Goal: Task Accomplishment & Management: Manage account settings

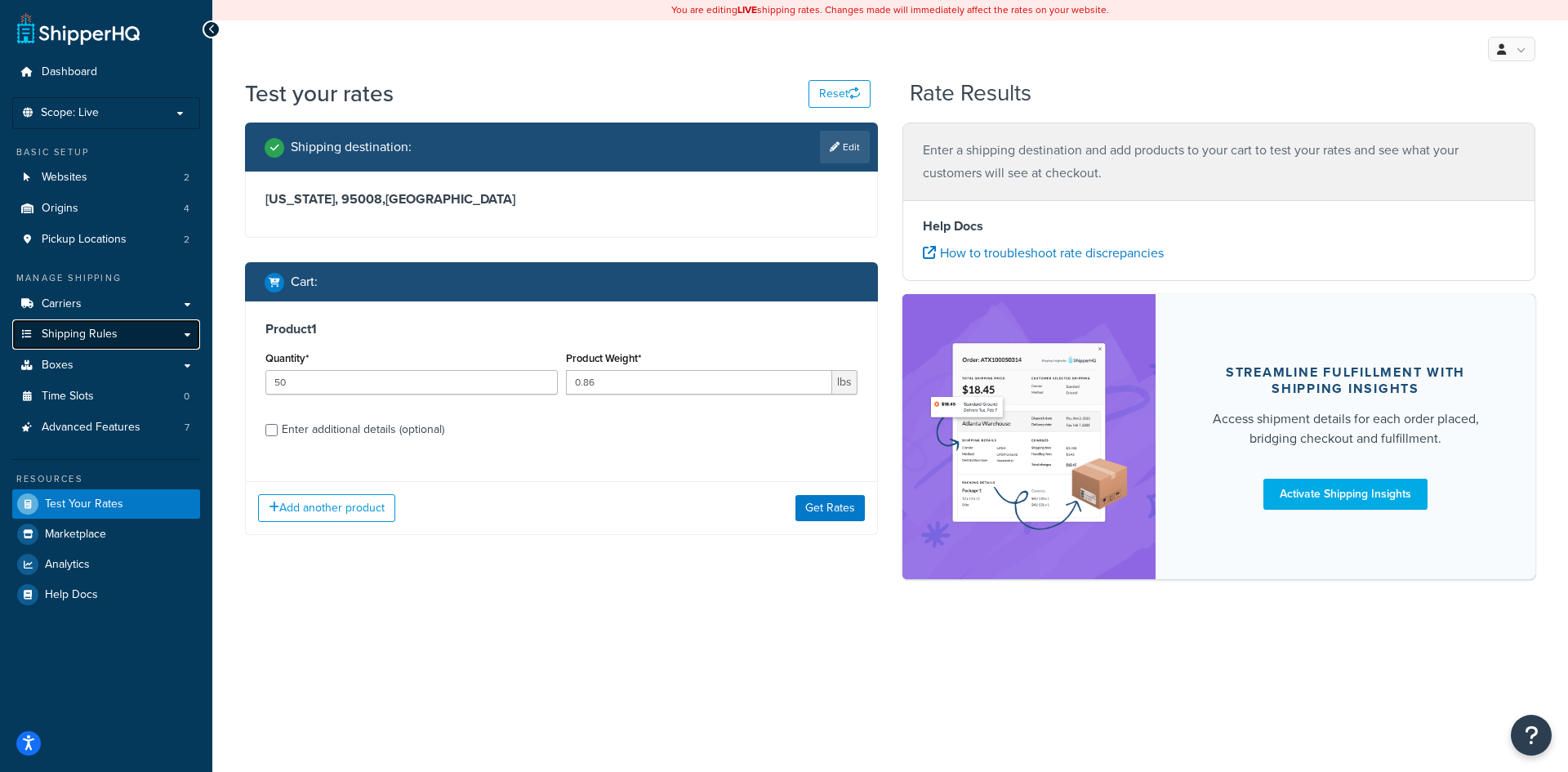
click at [114, 338] on span "Shipping Rules" at bounding box center [79, 334] width 76 height 14
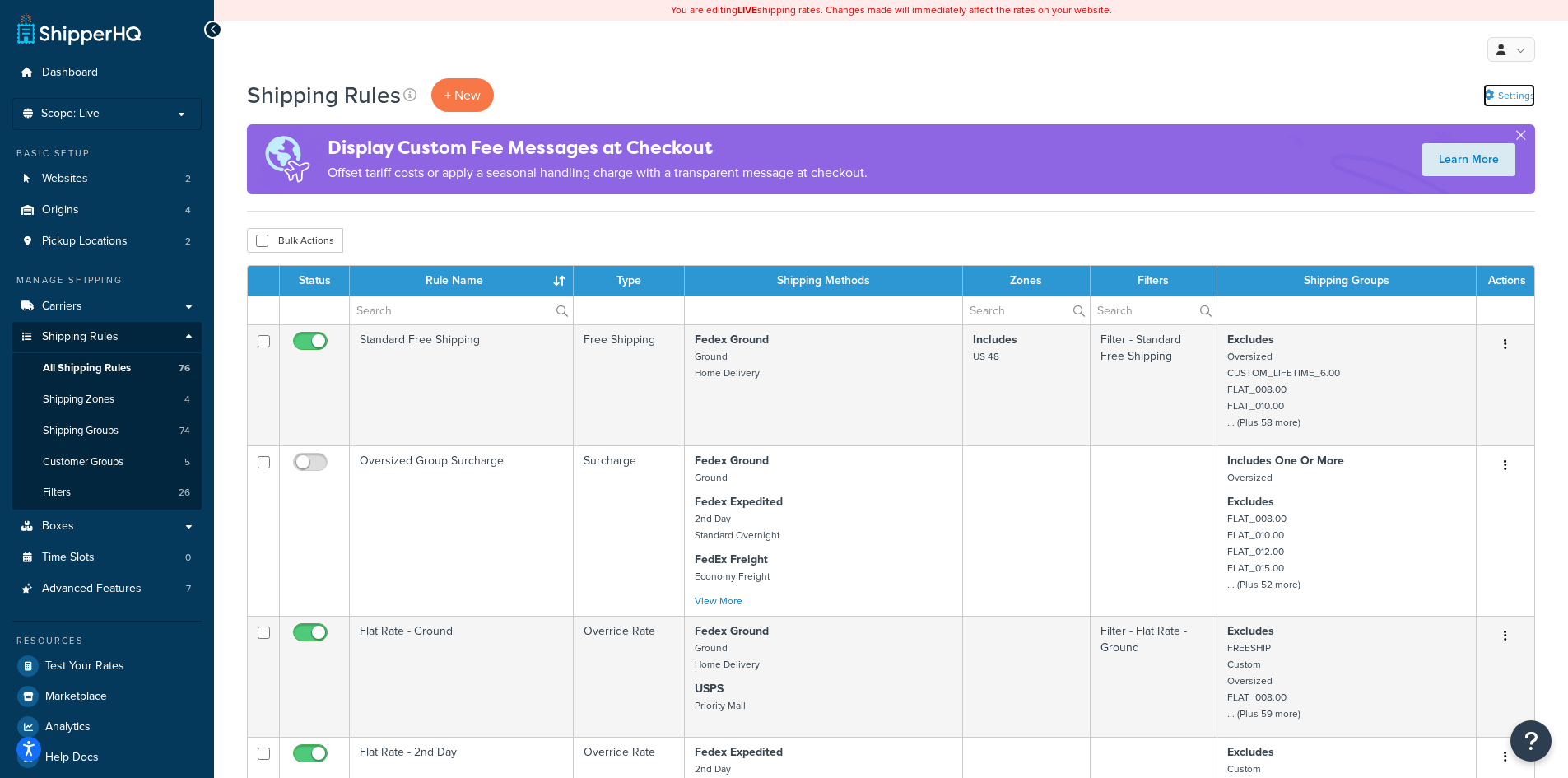
click at [1485, 93] on icon at bounding box center [1488, 95] width 11 height 11
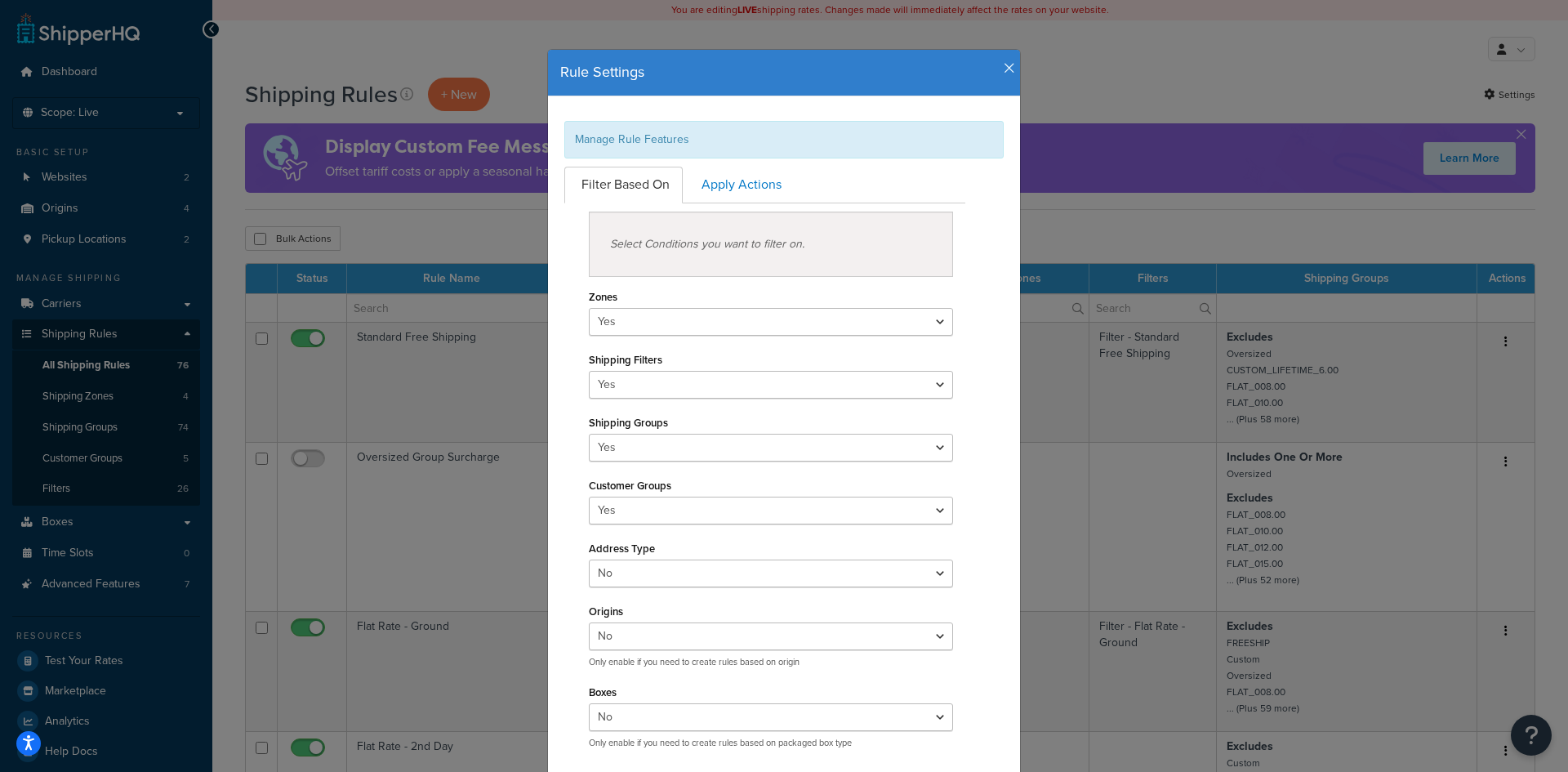
click at [1004, 74] on icon "button" at bounding box center [1010, 69] width 12 height 15
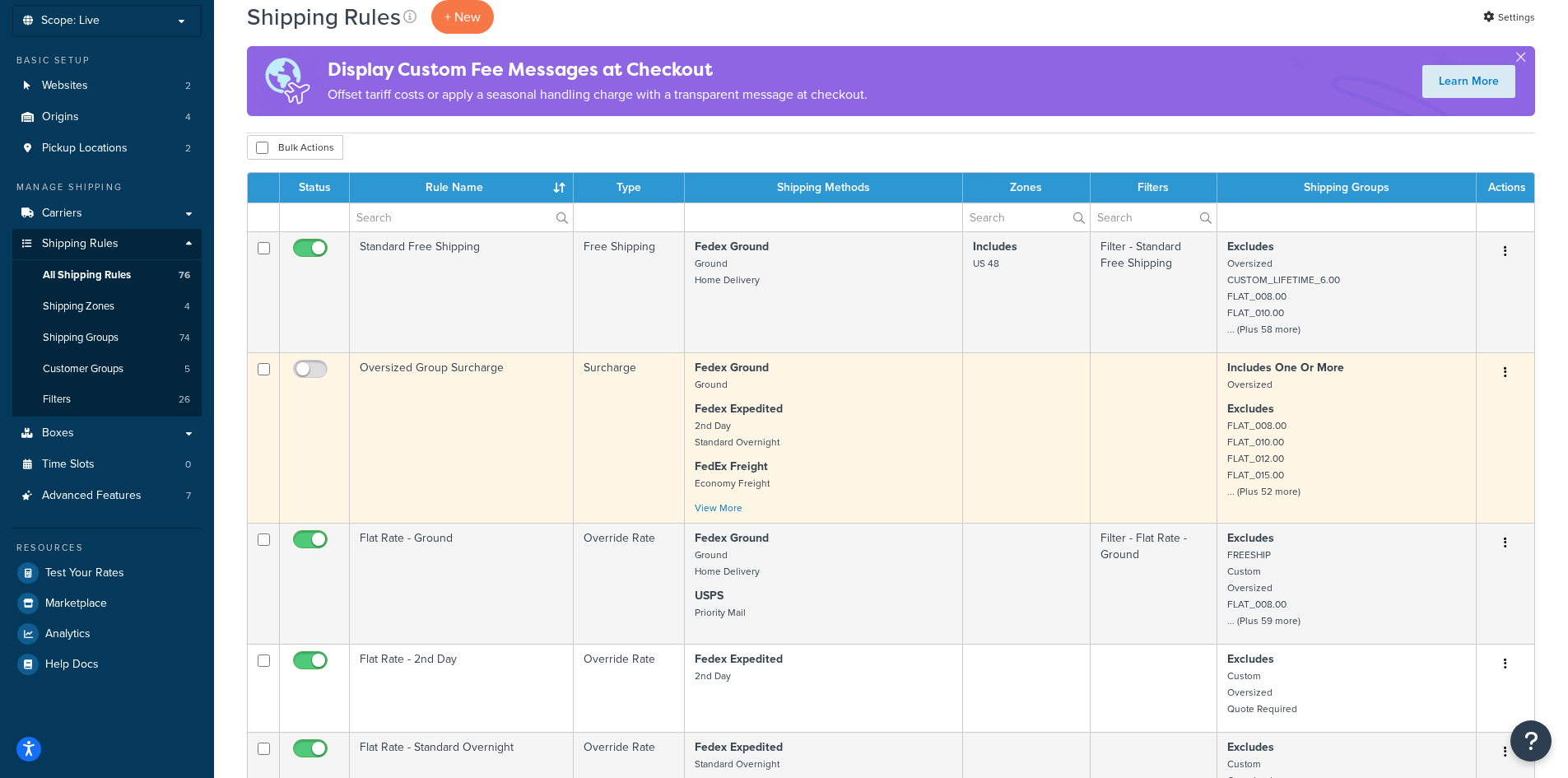
scroll to position [329, 0]
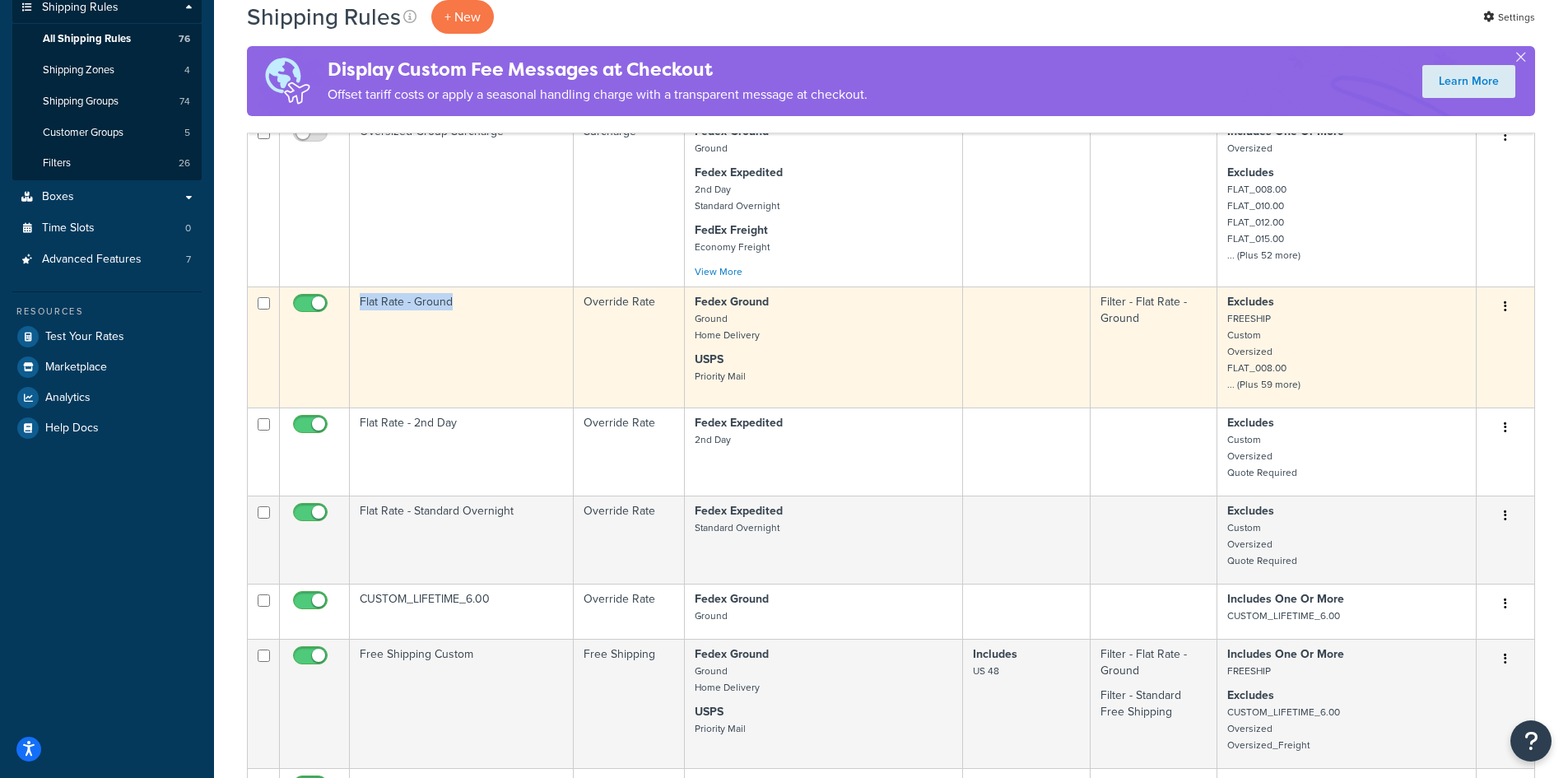
drag, startPoint x: 467, startPoint y: 304, endPoint x: 364, endPoint y: 303, distance: 103.0
click at [363, 303] on td "Flat Rate - Ground" at bounding box center [462, 347] width 224 height 121
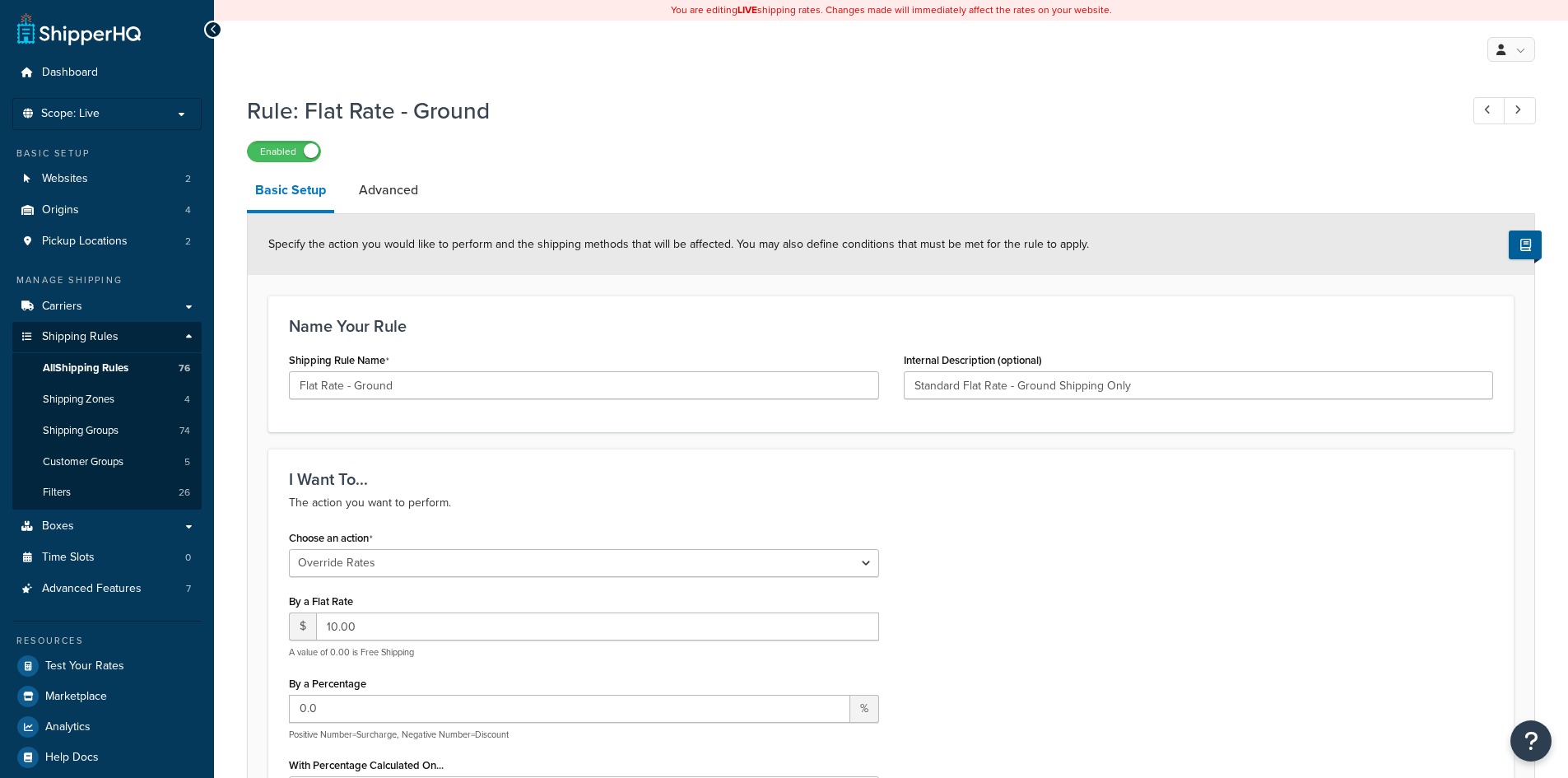
select select "OVERRIDE"
select select "LOCATION"
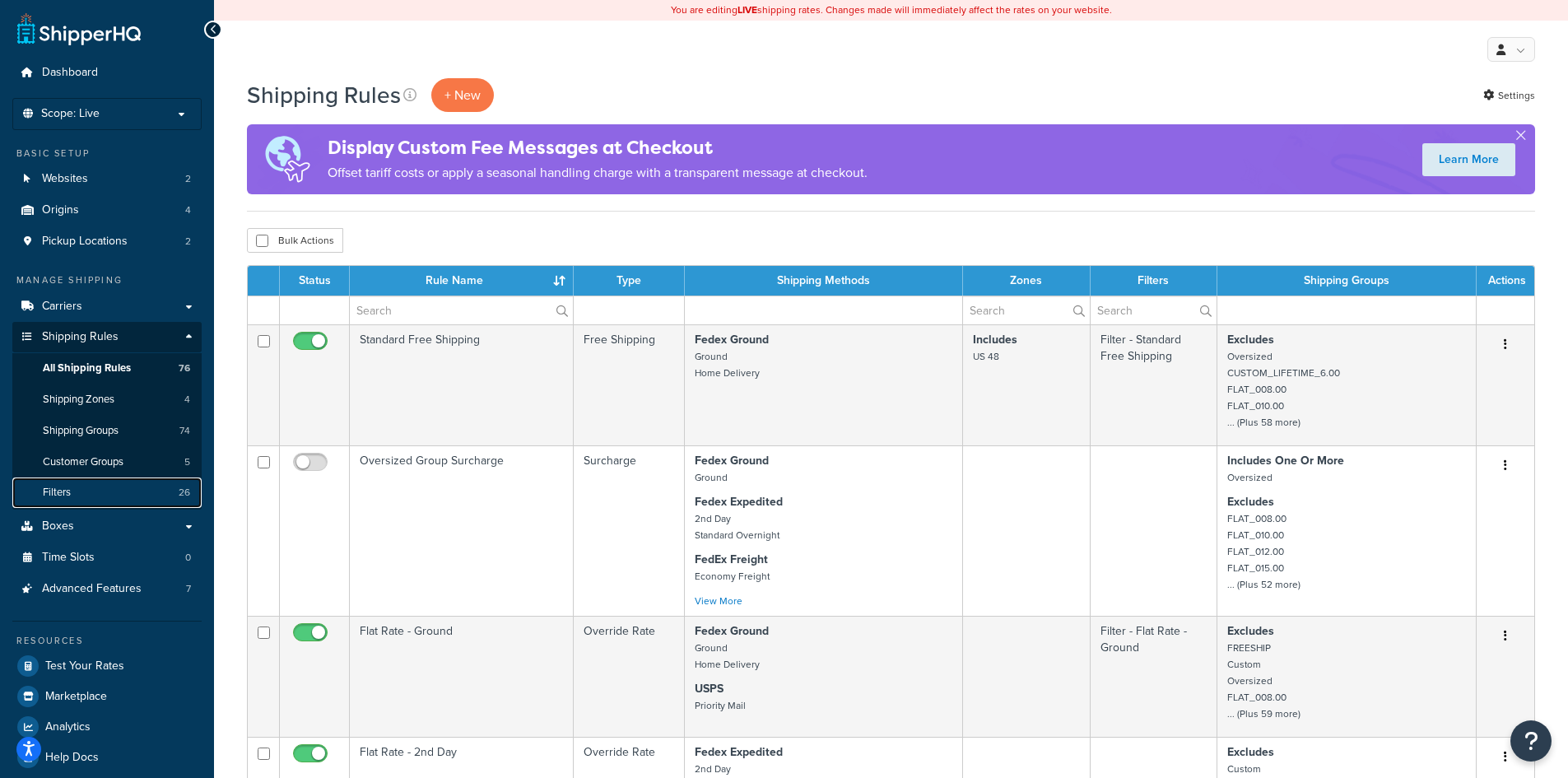
click at [88, 487] on link "Filters 26" at bounding box center [107, 493] width 189 height 30
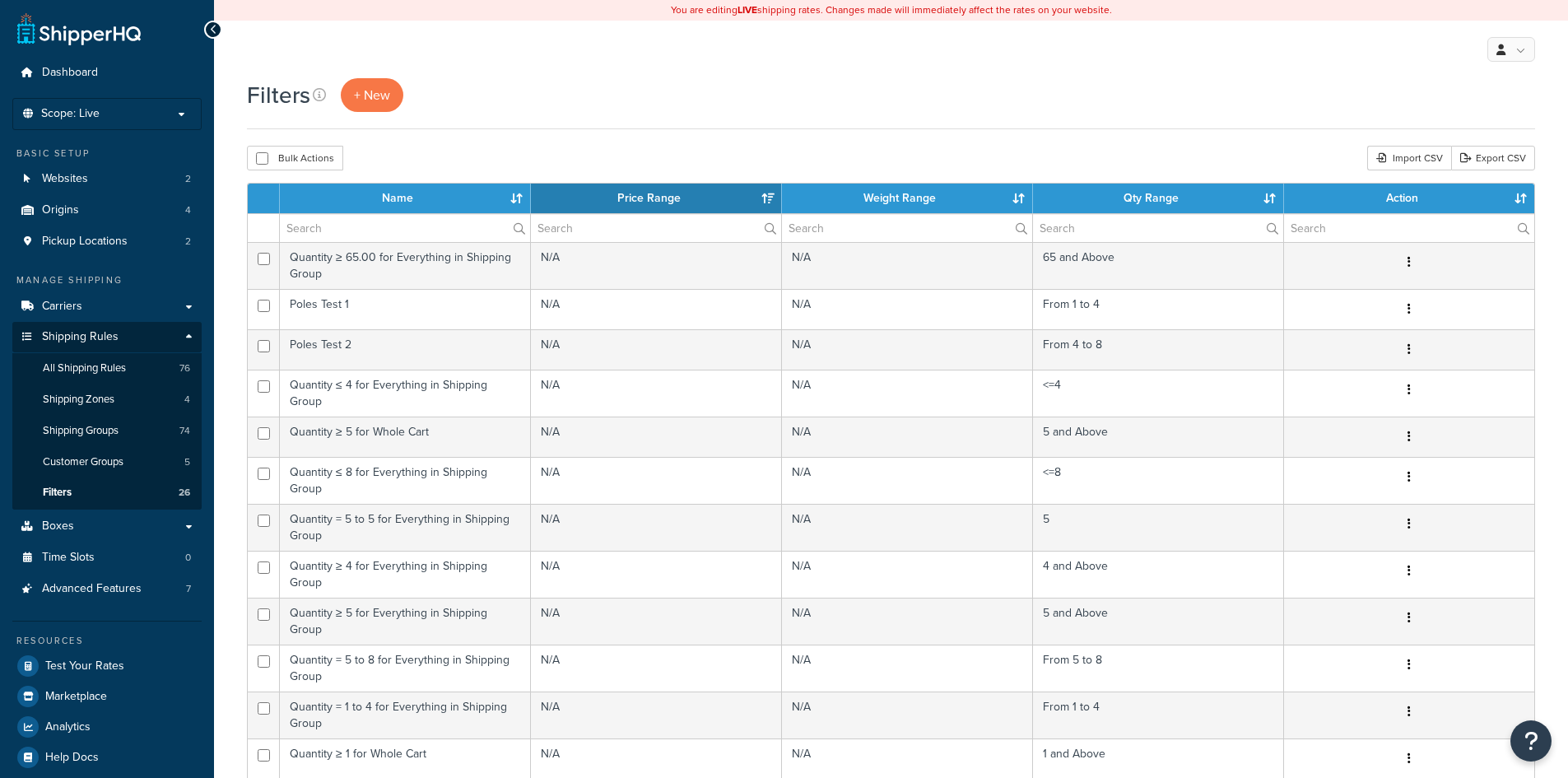
select select "15"
click at [113, 370] on span "All Shipping Rules" at bounding box center [84, 368] width 83 height 14
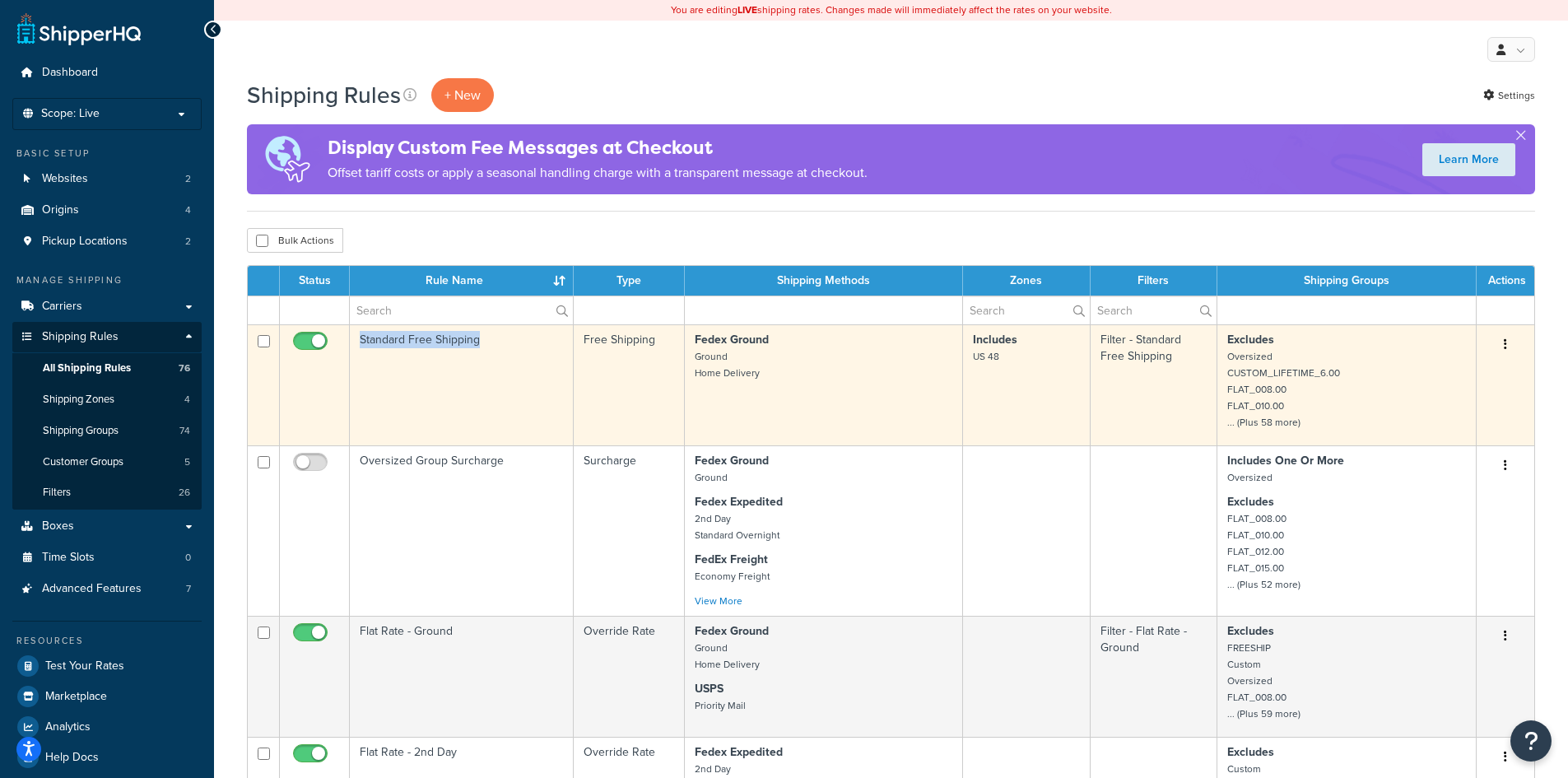
drag, startPoint x: 485, startPoint y: 348, endPoint x: 362, endPoint y: 342, distance: 123.1
click at [355, 344] on td "Standard Free Shipping" at bounding box center [462, 385] width 224 height 121
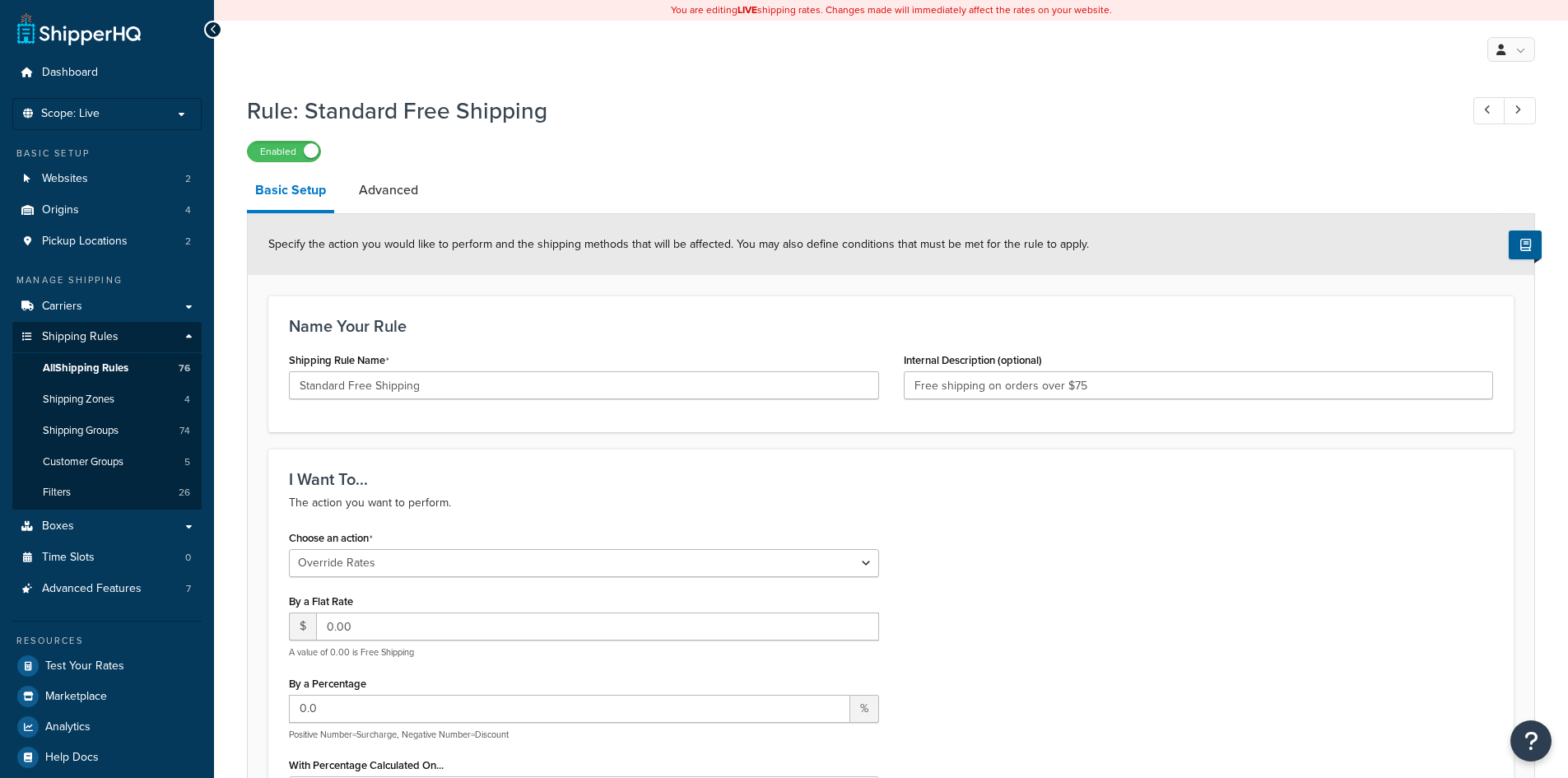
select select "OVERRIDE"
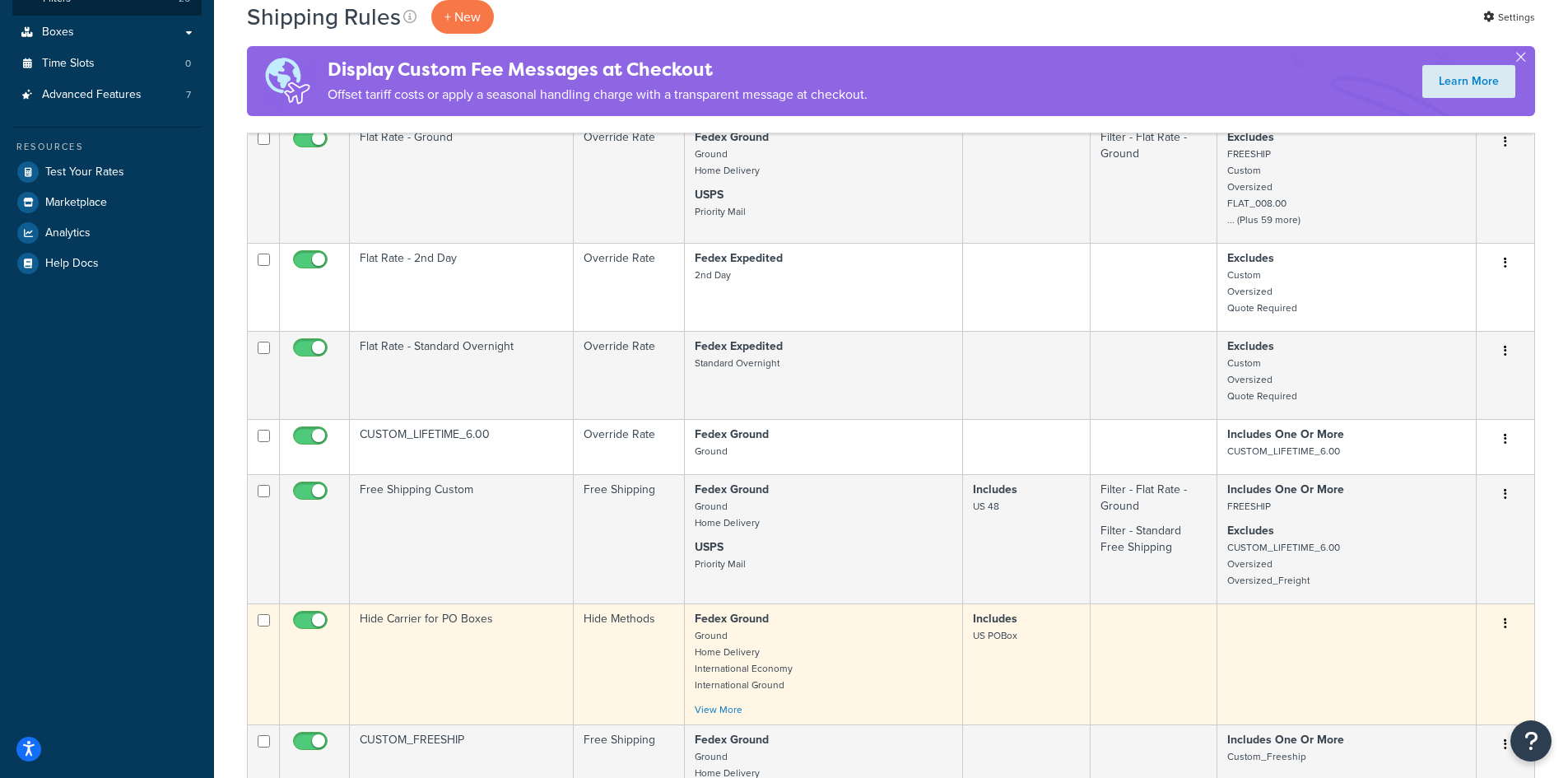
scroll to position [988, 0]
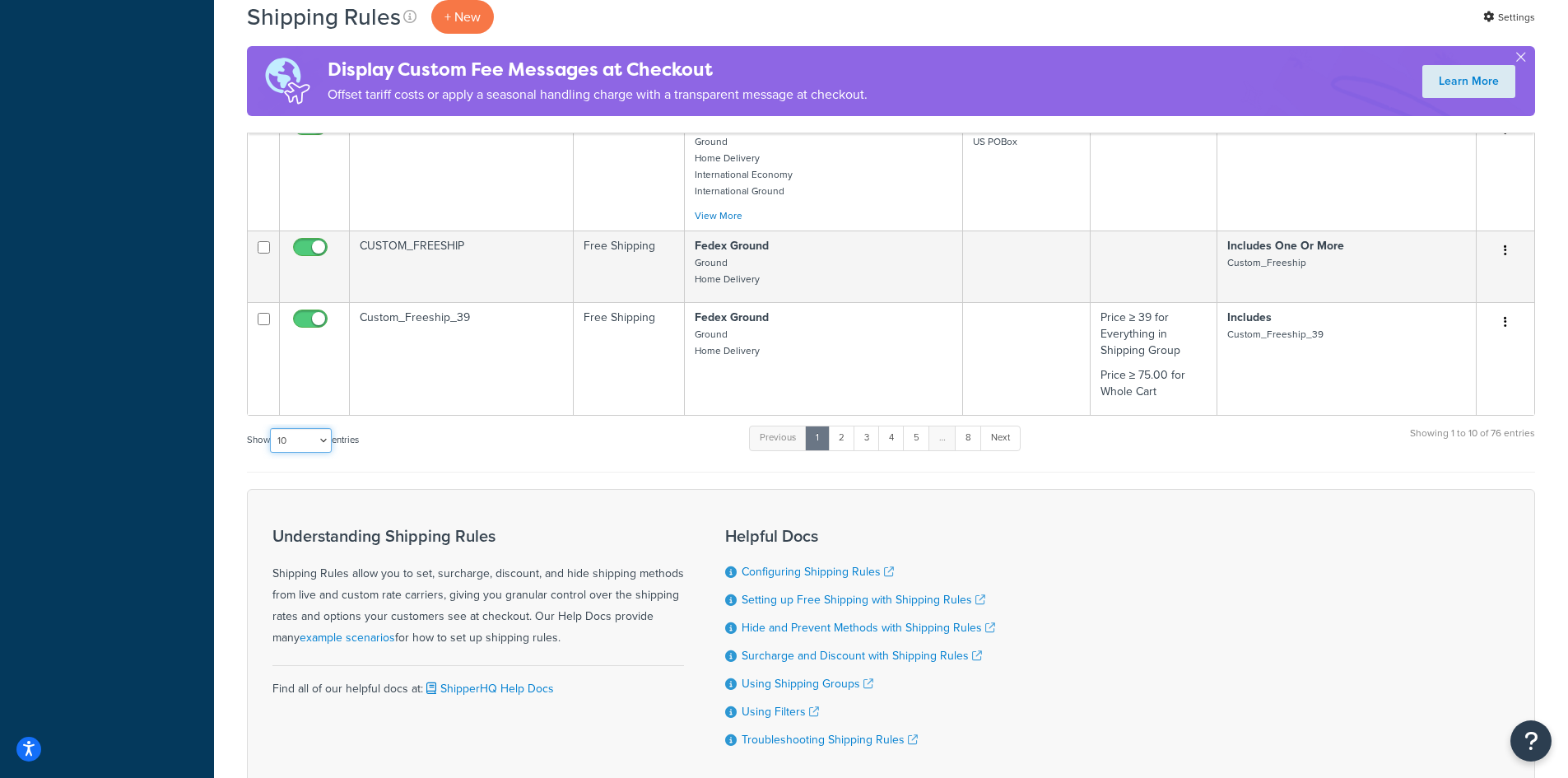
click at [317, 445] on select "10 15 25 50 100 1000" at bounding box center [300, 440] width 61 height 24
select select "1000"
click at [272, 429] on select "10 15 25 50 100 1000" at bounding box center [300, 440] width 61 height 24
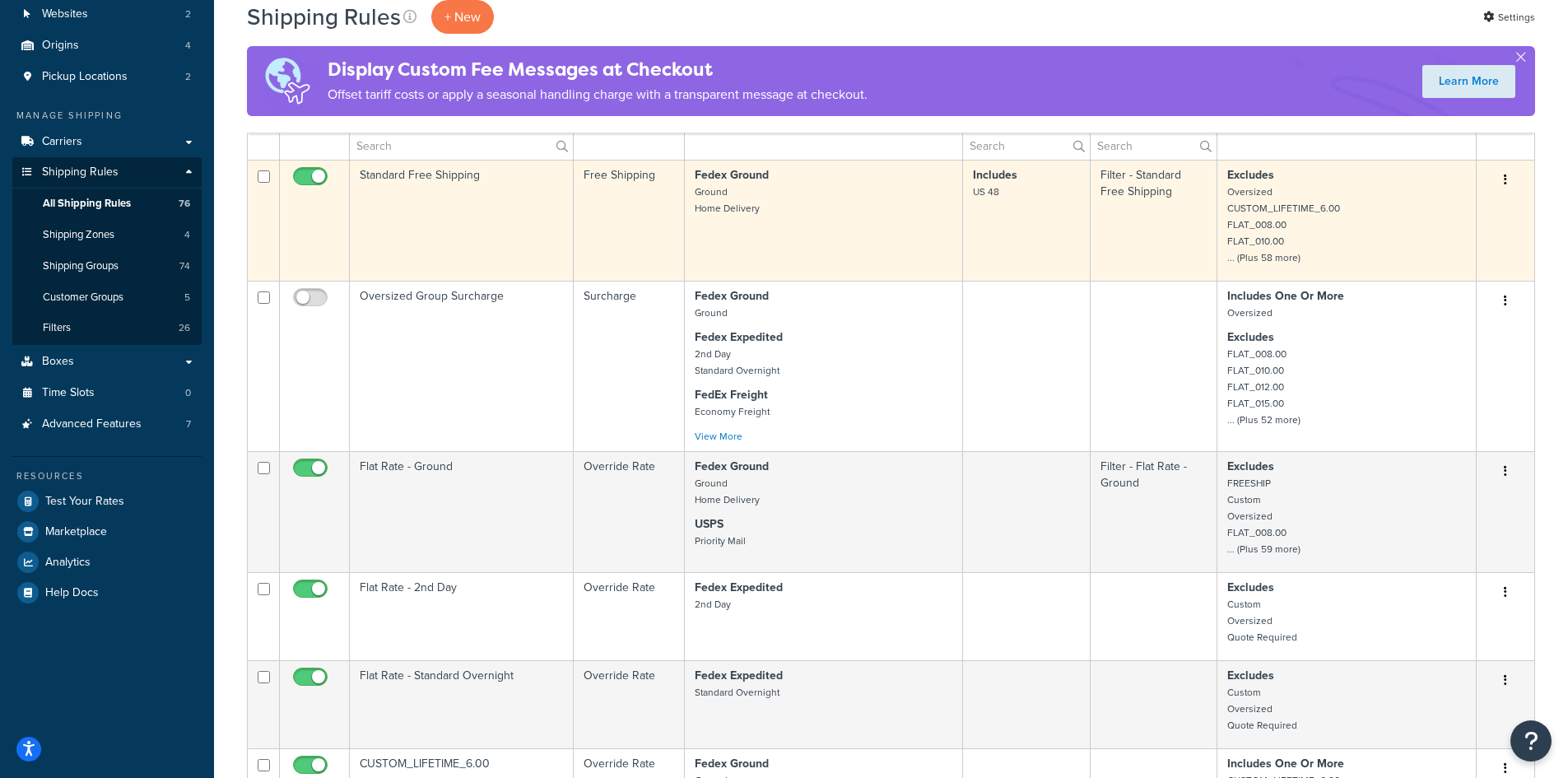
scroll to position [0, 0]
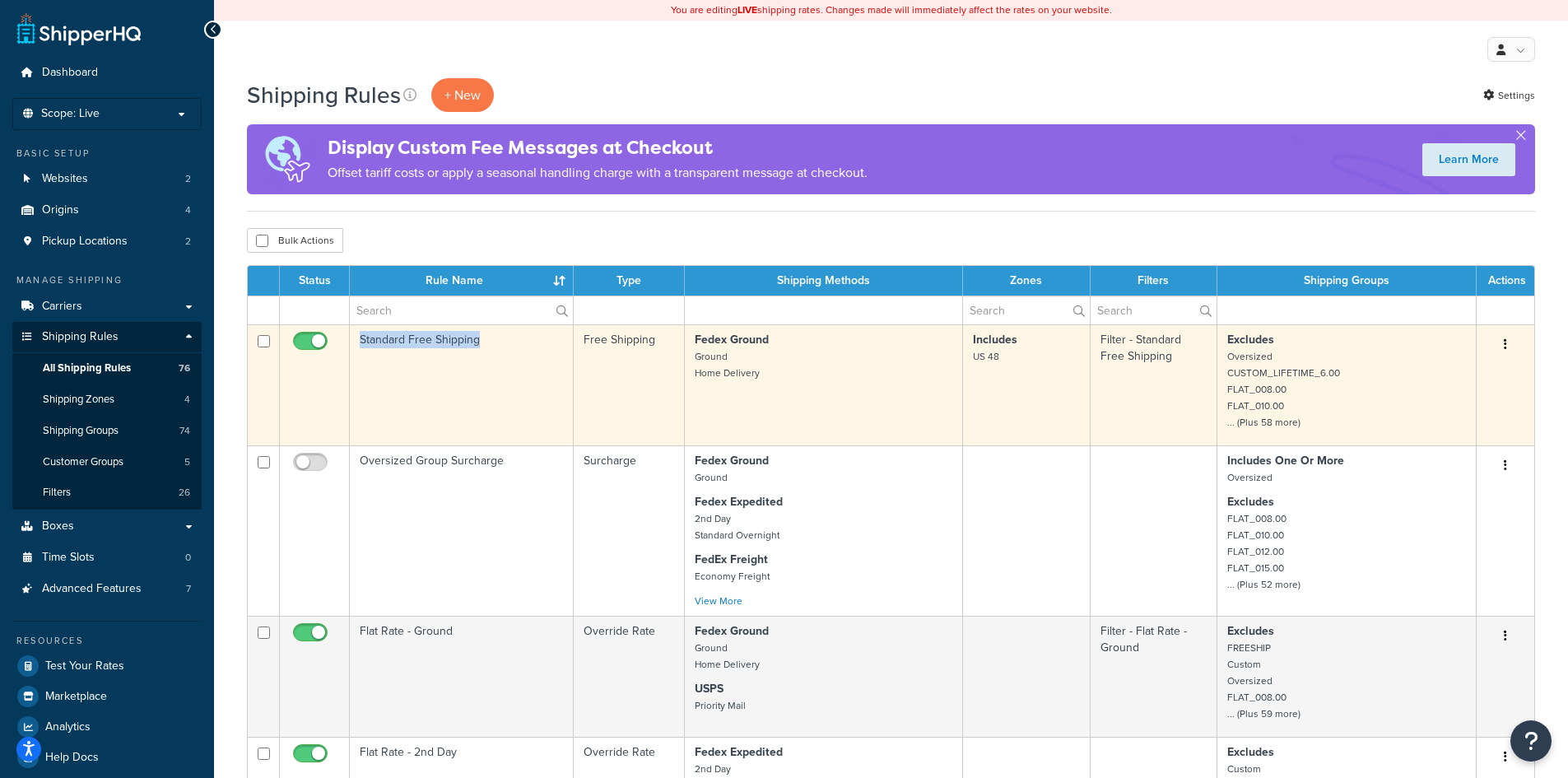
drag, startPoint x: 499, startPoint y: 341, endPoint x: 360, endPoint y: 353, distance: 139.5
click at [360, 353] on td "Standard Free Shipping" at bounding box center [462, 385] width 224 height 121
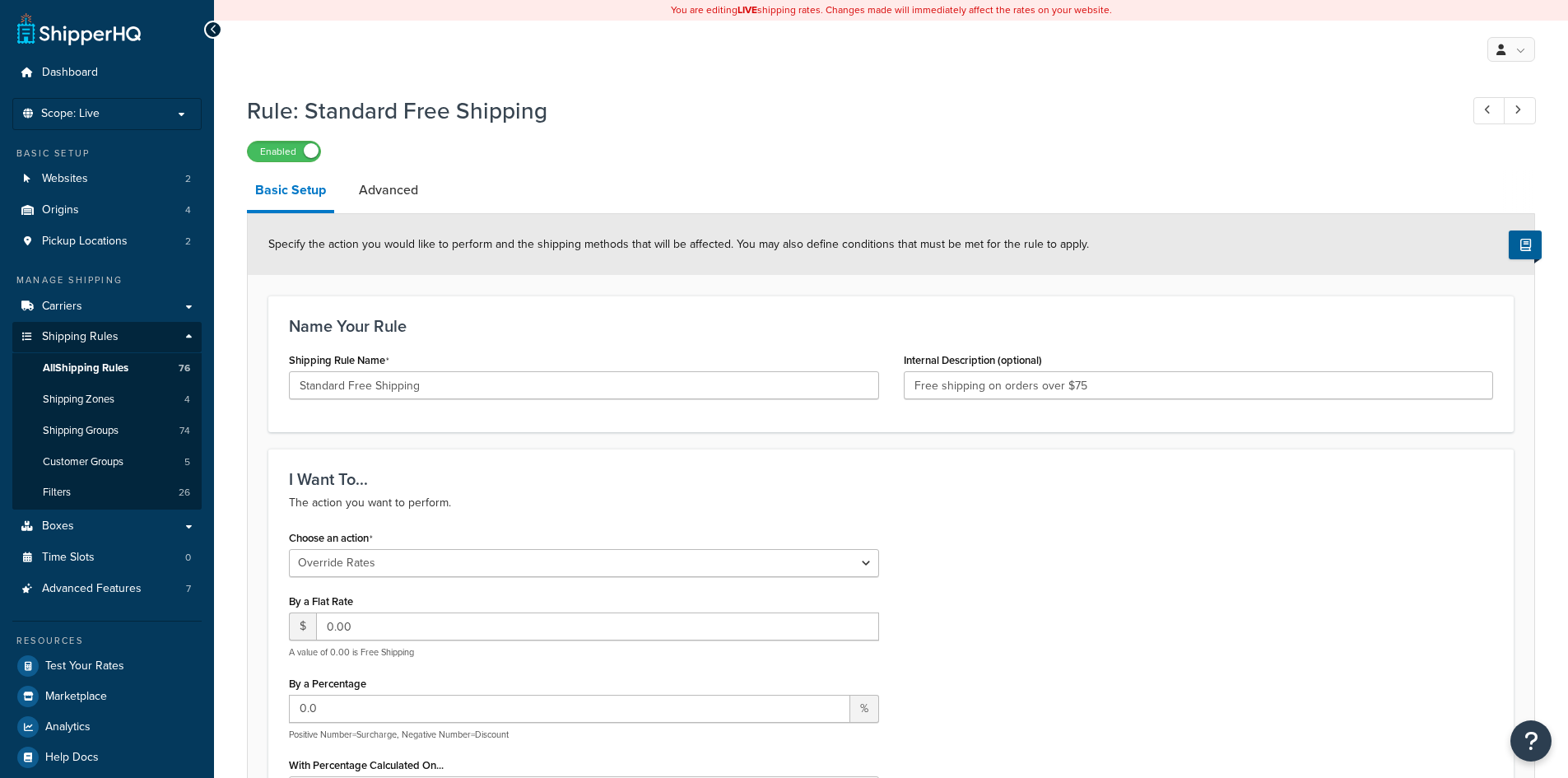
select select "OVERRIDE"
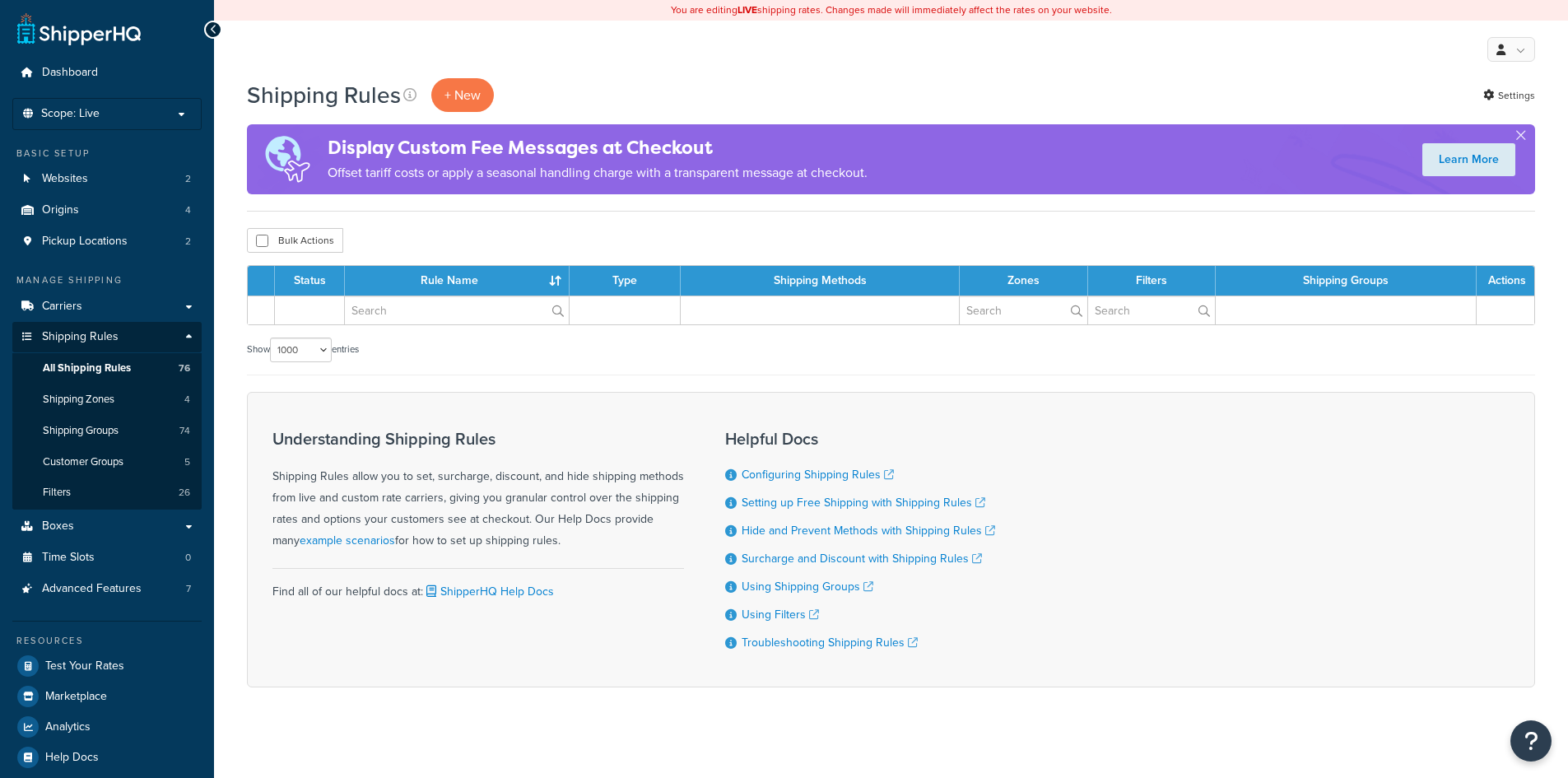
select select "1000"
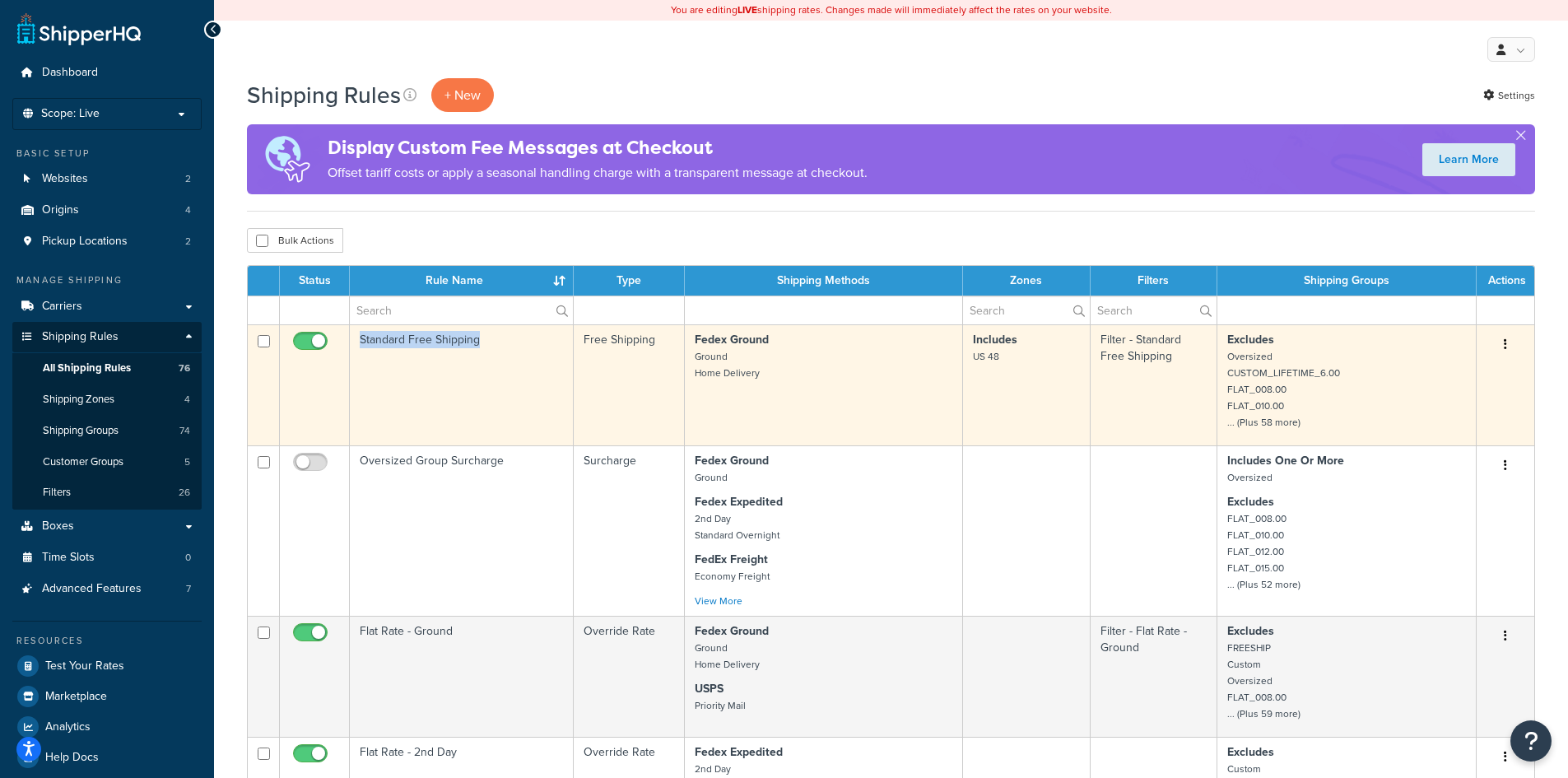
drag, startPoint x: 508, startPoint y: 337, endPoint x: 369, endPoint y: 343, distance: 139.1
click at [349, 342] on tr "Standard Free Shipping Free Shipping Fedex Ground Ground Home Delivery Includes…" at bounding box center [890, 385] width 1286 height 121
copy tr "Standard Free Shipping"
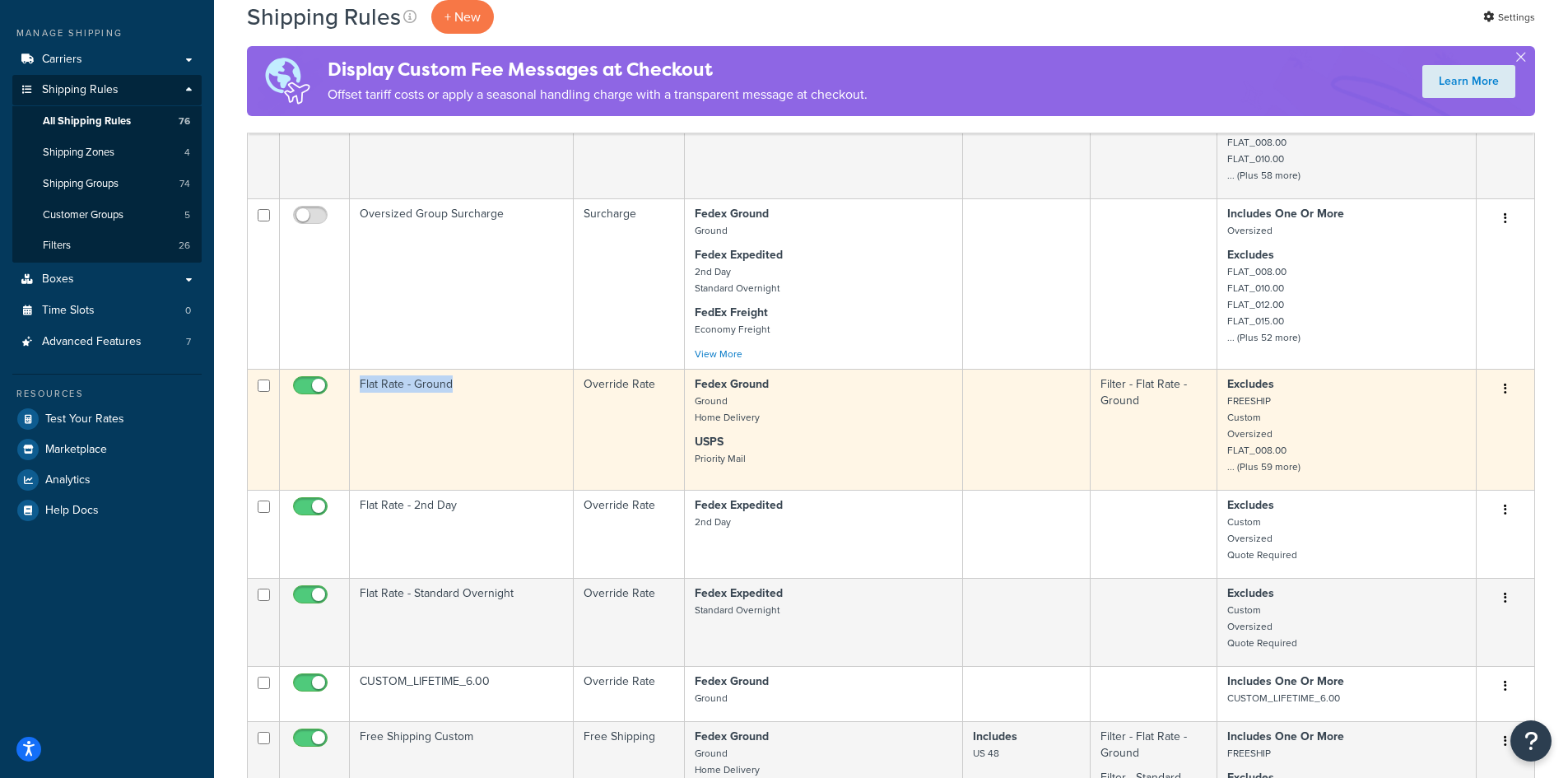
drag, startPoint x: 474, startPoint y: 388, endPoint x: 357, endPoint y: 390, distance: 117.0
click at [356, 389] on td "Flat Rate - Ground" at bounding box center [462, 429] width 224 height 121
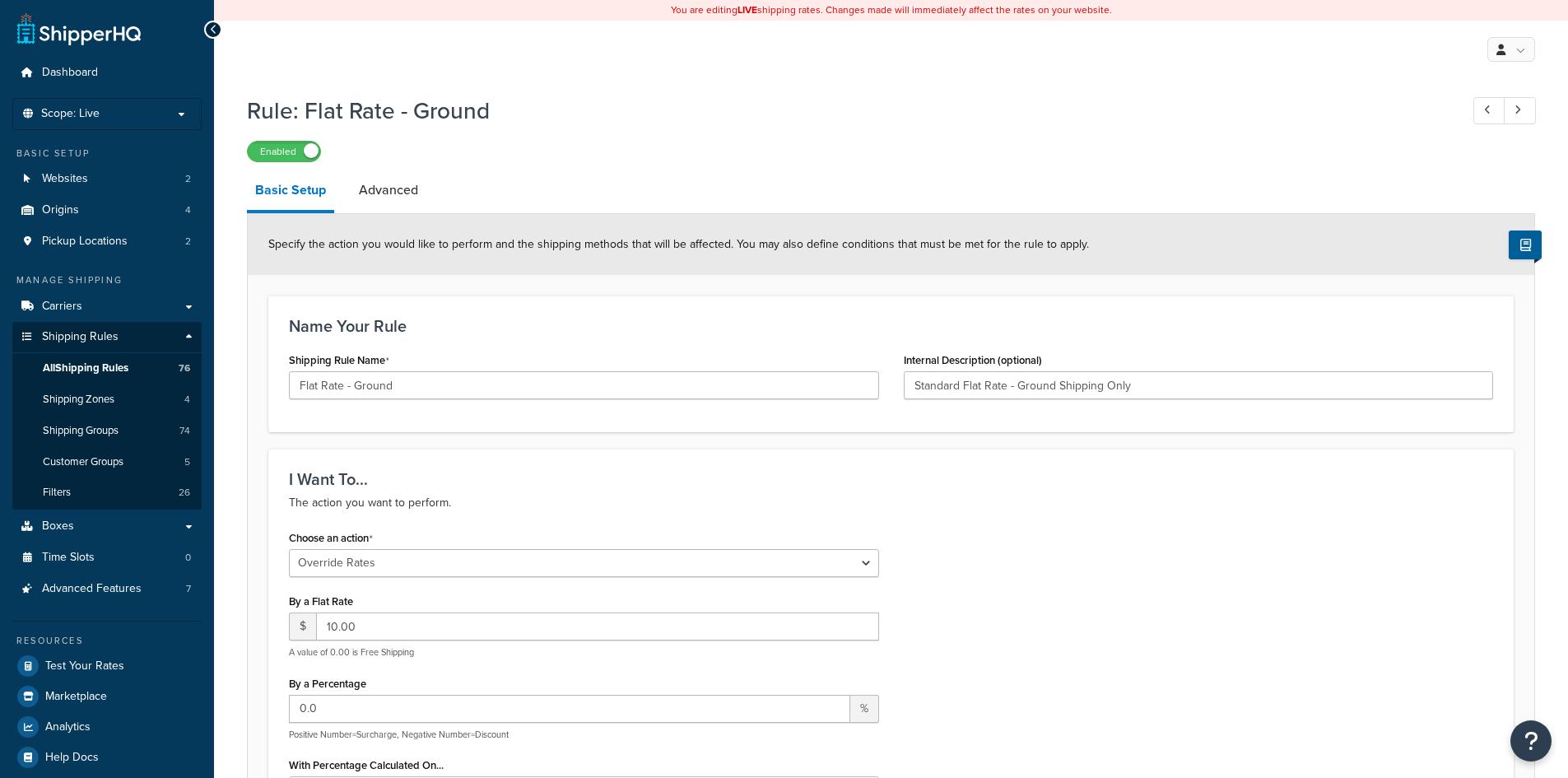
select select "OVERRIDE"
select select "LOCATION"
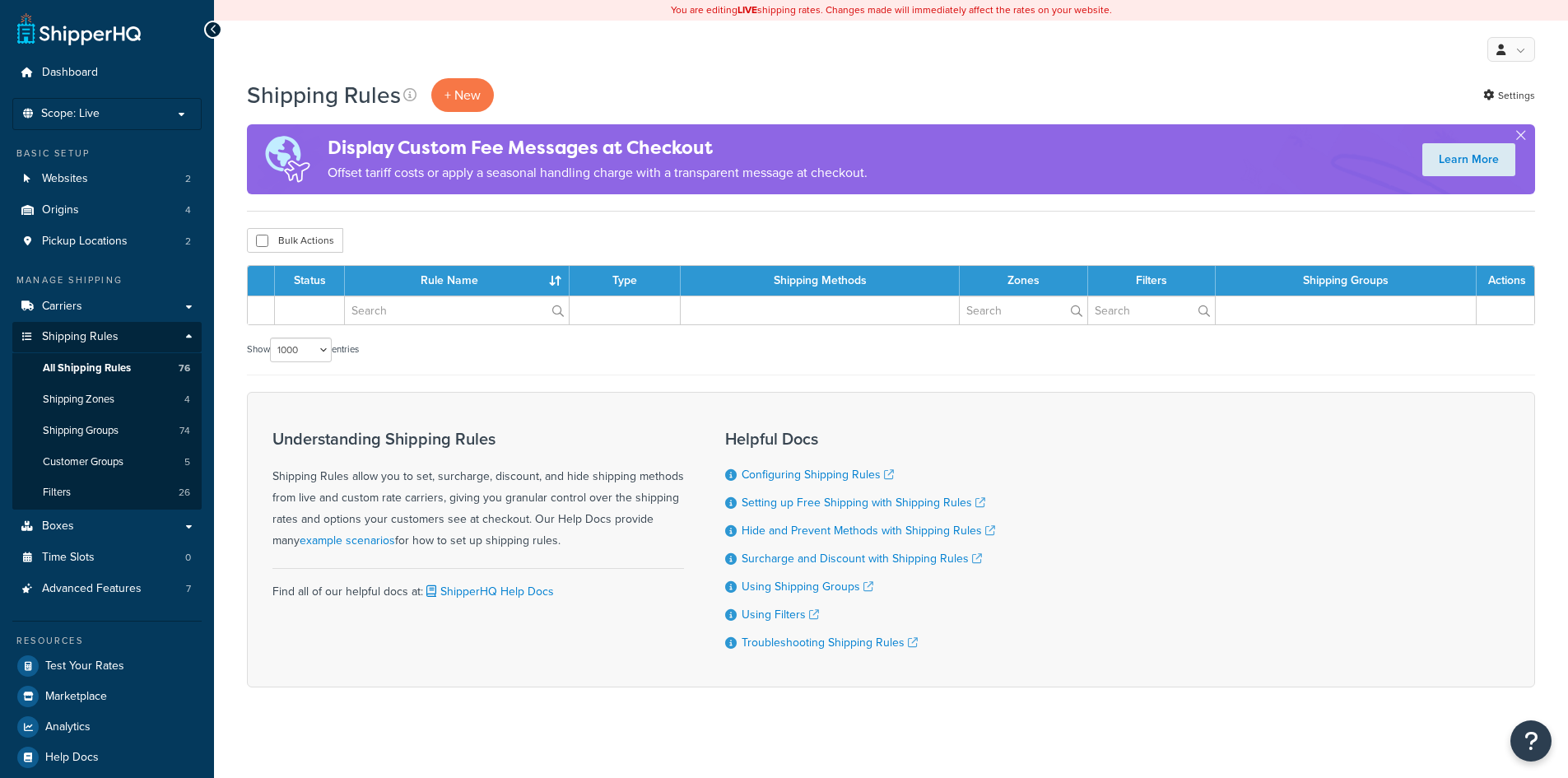
select select "1000"
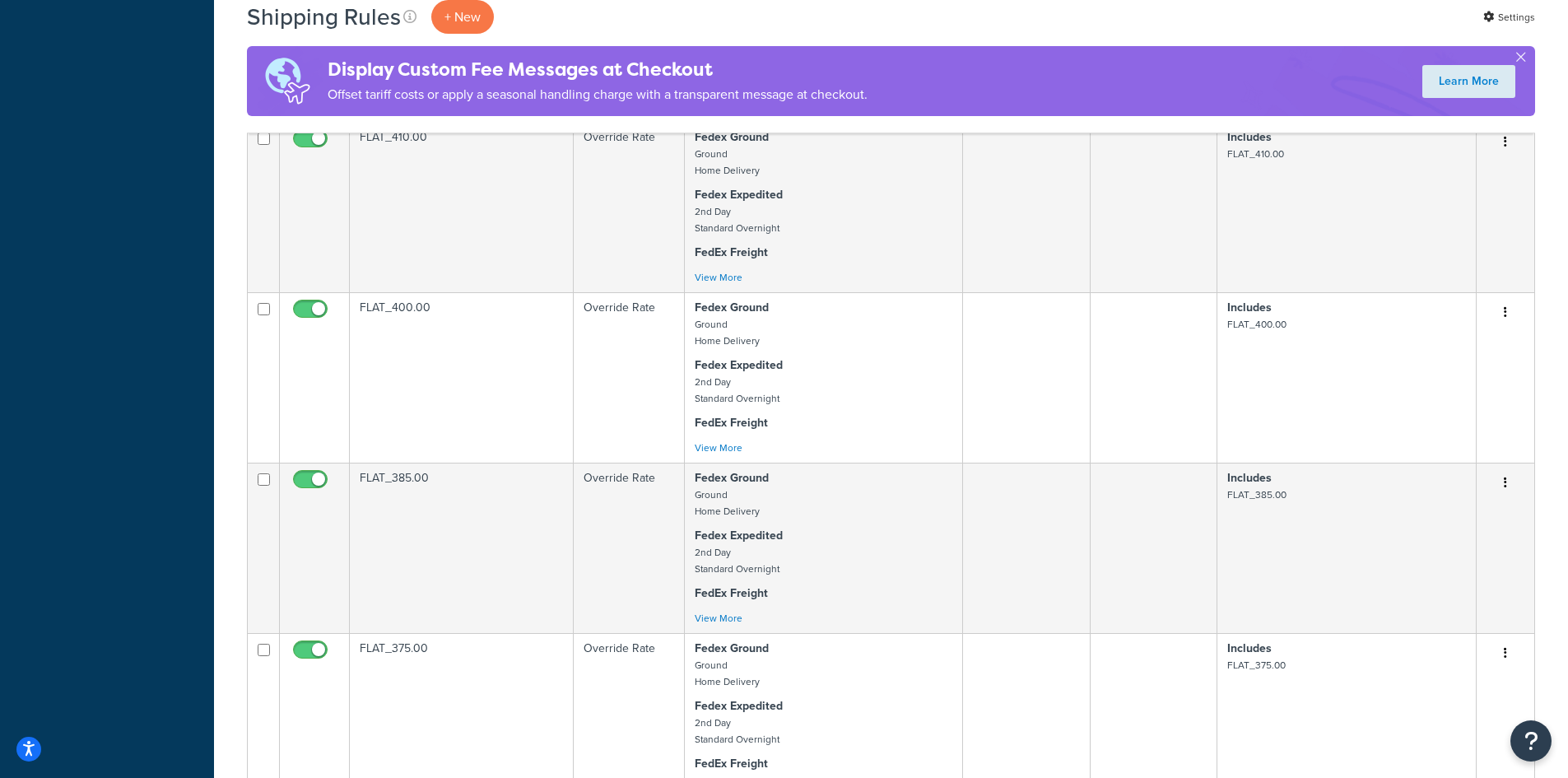
scroll to position [3040, 0]
